Goal: Transaction & Acquisition: Purchase product/service

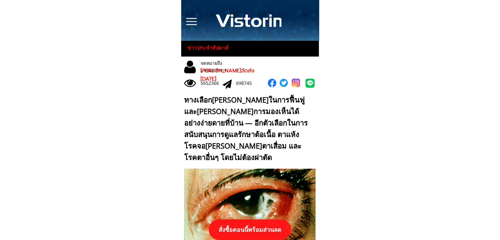
click at [254, 230] on p "สั่งซื้อตอนนี้พร้อมส่วนลด" at bounding box center [250, 229] width 82 height 21
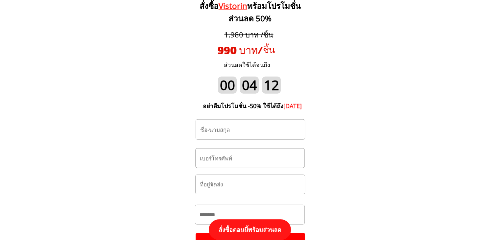
scroll to position [6899, 0]
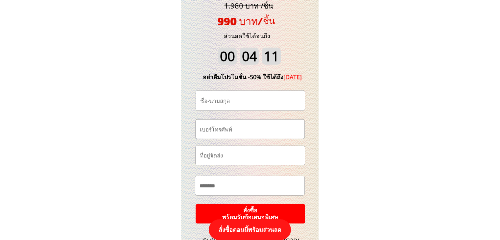
click at [263, 105] on input "text" at bounding box center [251, 101] width 104 height 20
paste input "[PERSON_NAME]"
type input "[PERSON_NAME]"
click at [258, 133] on input "tel" at bounding box center [250, 129] width 104 height 19
type input "0811412776"
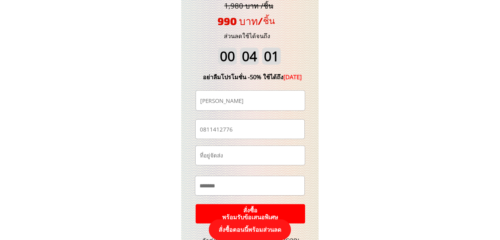
click at [244, 192] on input "text" at bounding box center [250, 185] width 104 height 19
paste input "**"
click at [242, 188] on input "****" at bounding box center [250, 185] width 104 height 19
paste input "******"
paste input "**********"
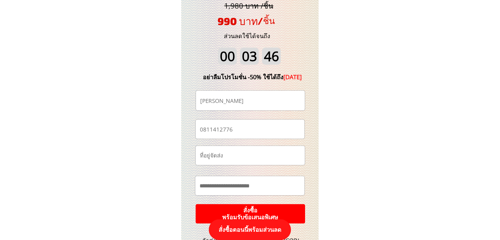
scroll to position [6932, 0]
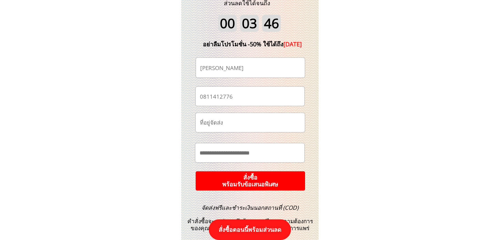
type input "**********"
click at [259, 192] on div at bounding box center [250, 80] width 138 height 358
click at [263, 175] on p "สั่งซื้อ พร้อมรับข้อเสนอพิเศษ" at bounding box center [250, 181] width 115 height 20
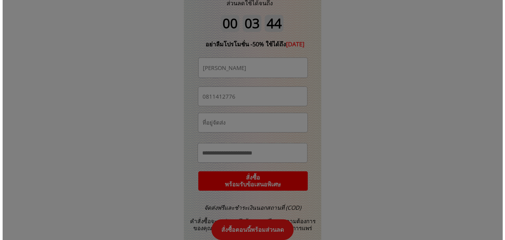
scroll to position [0, 0]
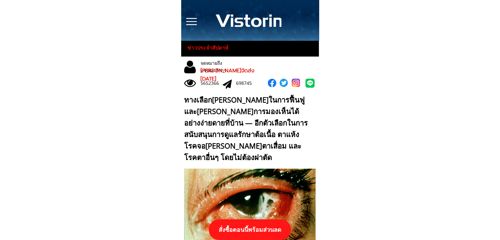
click at [256, 227] on p "สั่งซื้อตอนนี้พร้อมส่วนลด" at bounding box center [250, 229] width 82 height 21
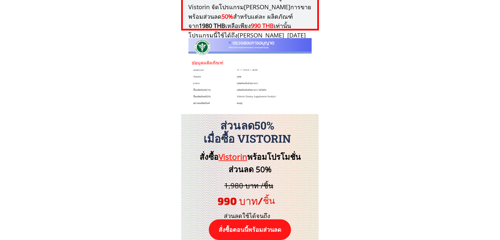
scroll to position [6834, 0]
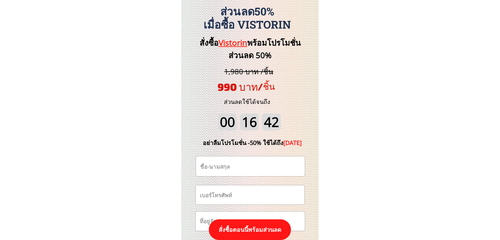
click at [262, 199] on input "tel" at bounding box center [250, 195] width 104 height 19
paste input "0812697040"
type input "0812697040"
click at [273, 162] on input "text" at bounding box center [251, 167] width 104 height 20
paste input "สุชาดา ทองบุรี"
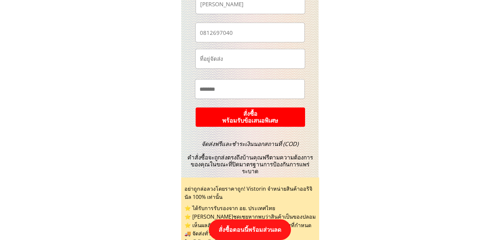
scroll to position [6998, 0]
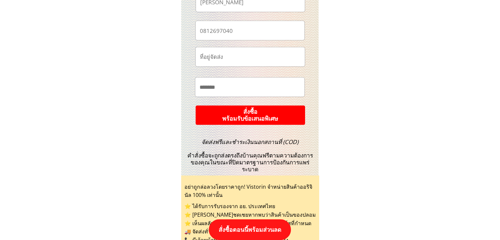
type input "สุชาดา ทองบุรี"
click at [282, 116] on p "สั่งซื้อ พร้อมรับข้อเสนอพิเศษ" at bounding box center [250, 115] width 116 height 21
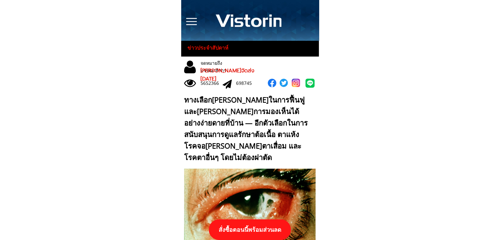
click at [278, 222] on p "สั่งซื้อตอนนี้พร้อมส่วนลด" at bounding box center [250, 229] width 86 height 21
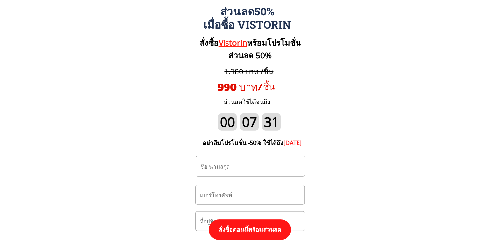
scroll to position [6899, 0]
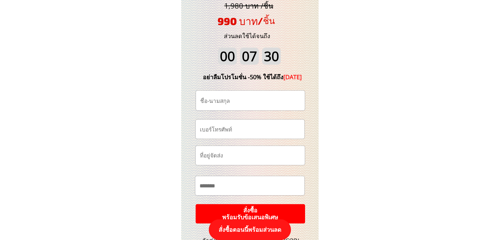
click at [267, 131] on input "tel" at bounding box center [250, 129] width 104 height 19
paste input "0813316534"
type input "0813316534"
click at [222, 104] on input "text" at bounding box center [251, 101] width 104 height 20
paste input "สมควร จันทร์ประไพ"
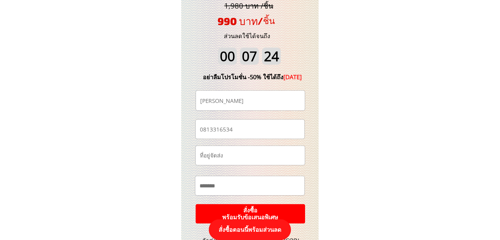
type input "สมควร จันทร์ประไพ"
click at [235, 186] on input "text" at bounding box center [250, 185] width 104 height 19
paste input "**********"
type input "**********"
click at [245, 154] on input "text" at bounding box center [250, 155] width 104 height 19
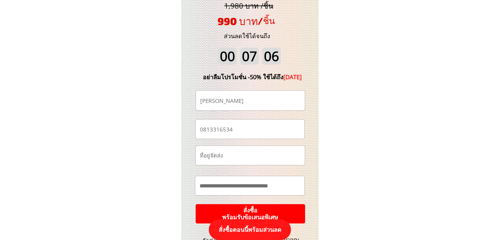
paste input "บ้านเลขที่ 8 หมู่ 5 ตำบลบางพระอำเภอโพธิ์ทองจังหวัดอ่างทอง"
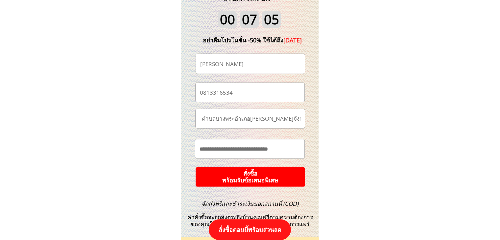
scroll to position [6965, 0]
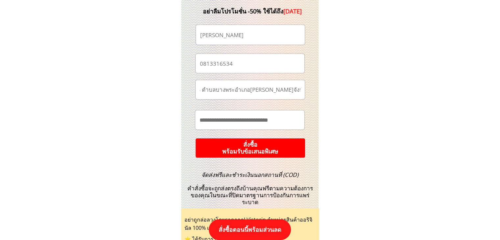
type input "บ้านเลขที่ 8 หมู่ 5 ตำบลบางพระอำเภอโพธิ์ทองจังหวัดอ่างทอง"
click at [289, 146] on p "สั่งซื้อ พร้อมรับข้อเสนอพิเศษ" at bounding box center [251, 148] width 110 height 19
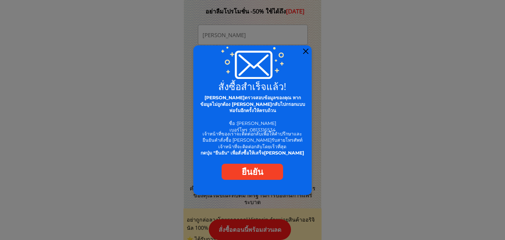
click at [307, 52] on div at bounding box center [305, 51] width 5 height 5
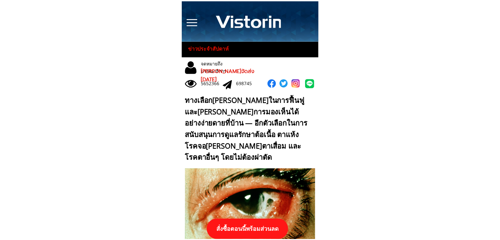
scroll to position [6965, 0]
